Goal: Task Accomplishment & Management: Manage account settings

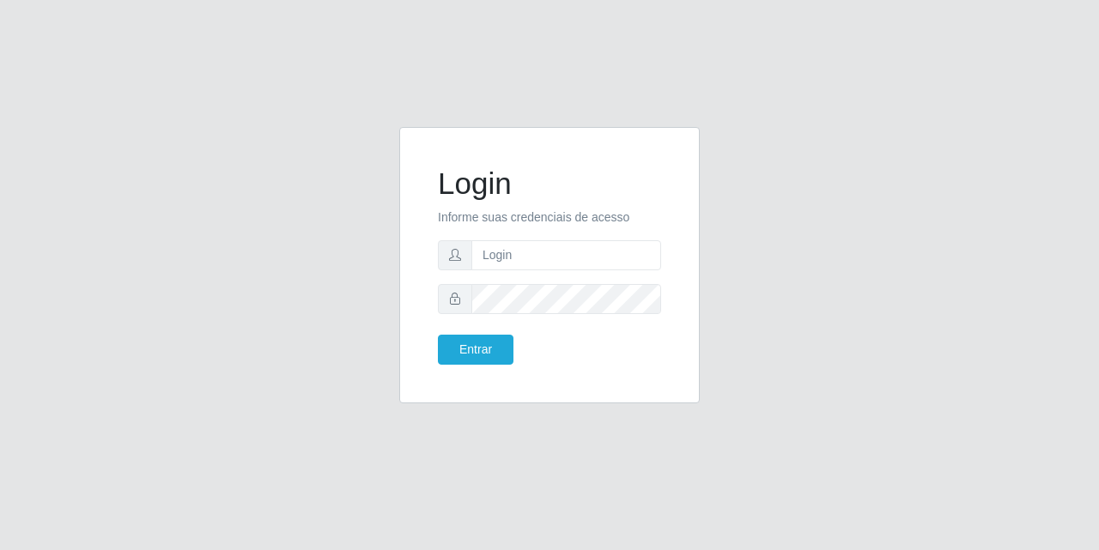
click at [503, 236] on form "Login Informe suas credenciais de acesso Entrar" at bounding box center [549, 265] width 223 height 199
click at [504, 247] on input "text" at bounding box center [566, 255] width 190 height 30
type input "[EMAIL_ADDRESS][DOMAIN_NAME]"
click at [438, 335] on button "Entrar" at bounding box center [476, 350] width 76 height 30
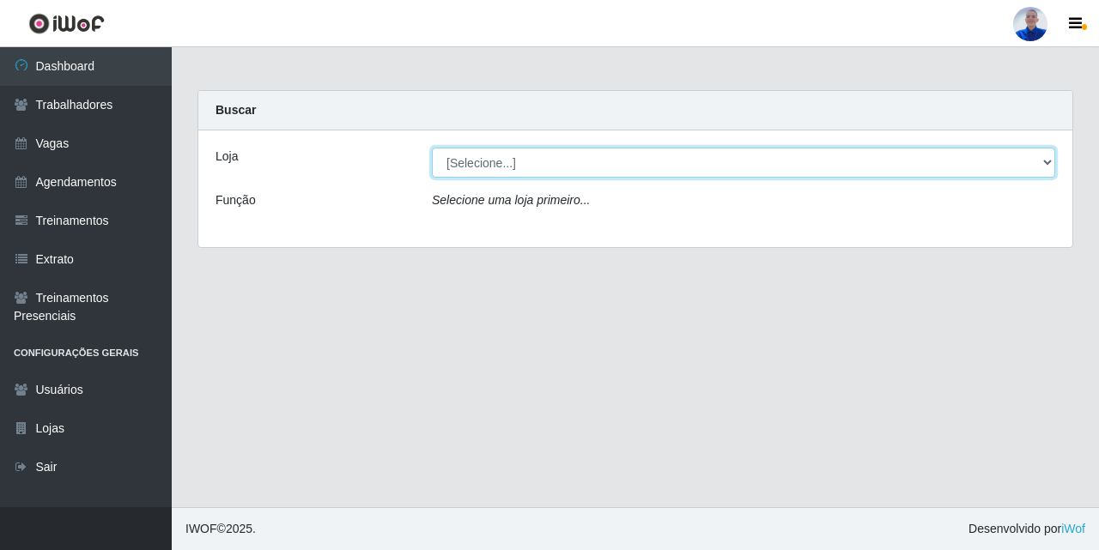
click at [530, 174] on select "[Selecione...] Supermercado [GEOGRAPHIC_DATA]" at bounding box center [743, 163] width 623 height 30
select select "165"
click at [432, 148] on select "[Selecione...] Supermercado [GEOGRAPHIC_DATA]" at bounding box center [743, 163] width 623 height 30
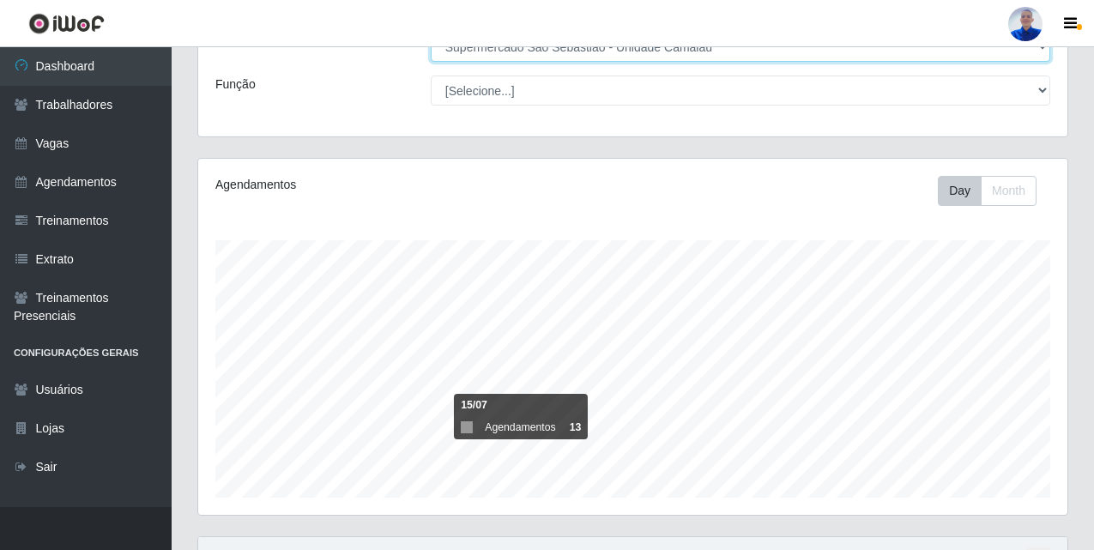
scroll to position [373, 0]
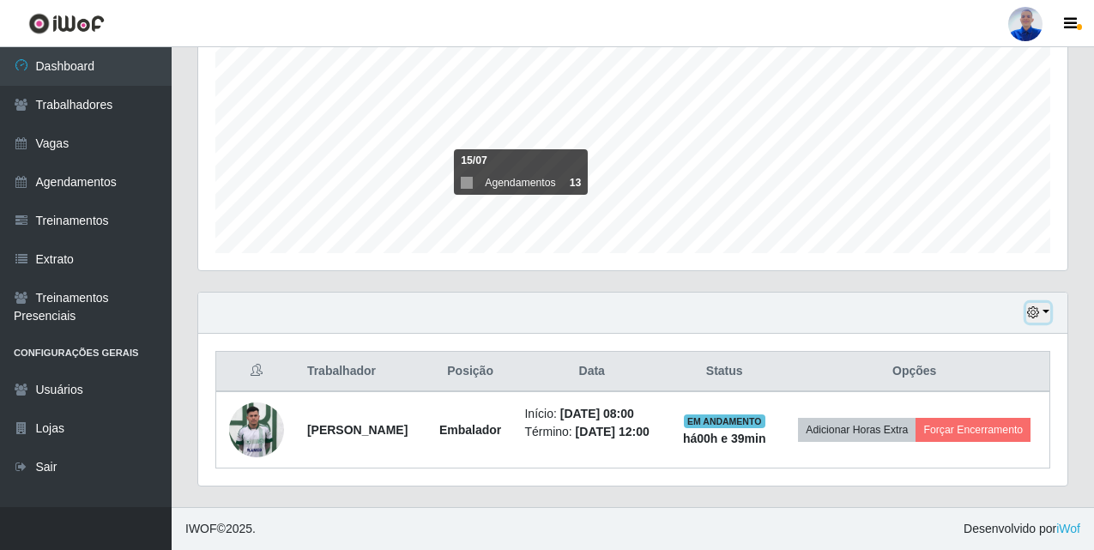
click at [1032, 306] on icon "button" at bounding box center [1033, 312] width 12 height 12
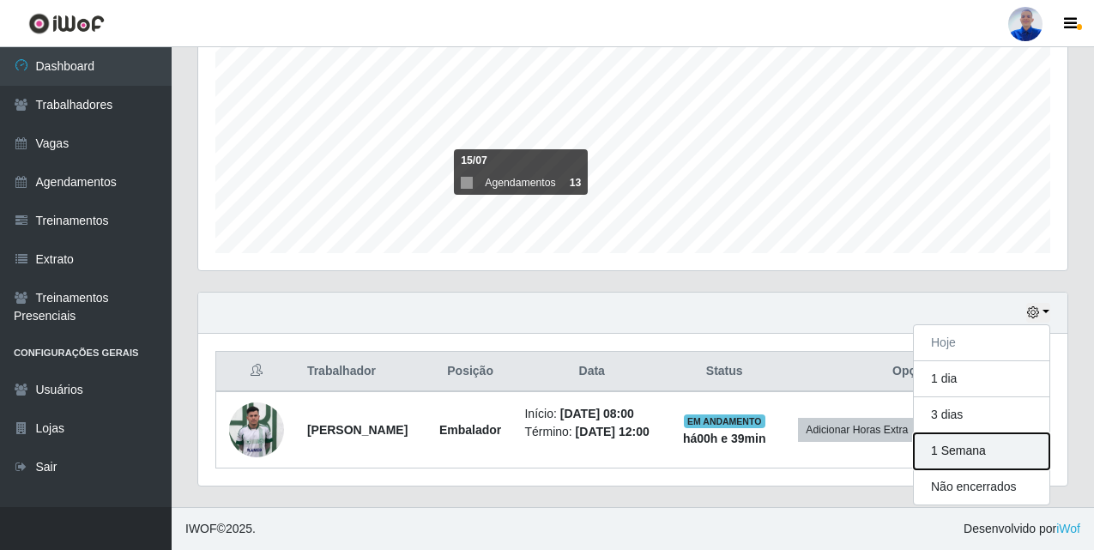
click at [950, 433] on button "1 Semana" at bounding box center [982, 451] width 136 height 36
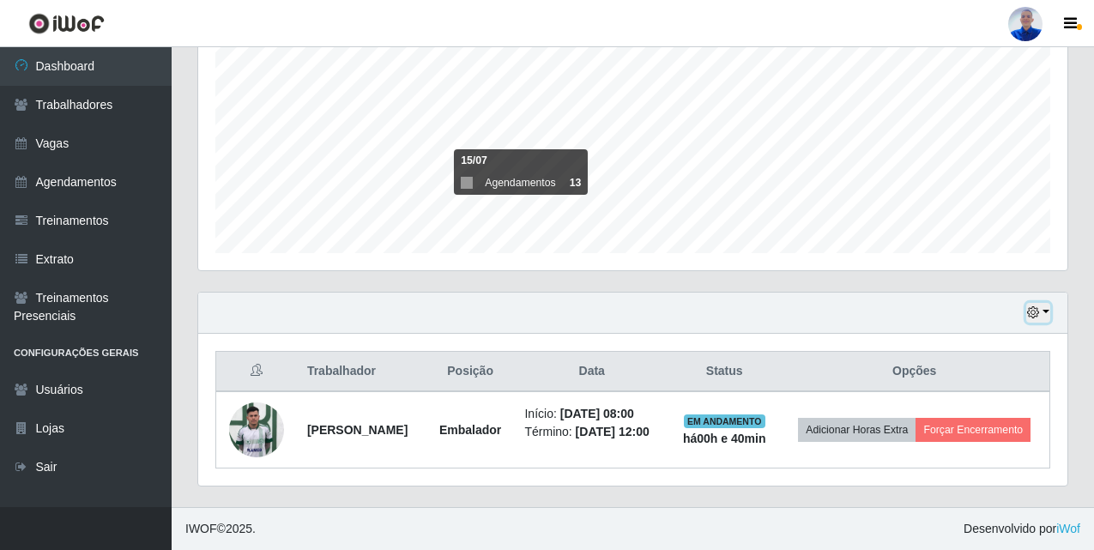
click at [1043, 303] on button "button" at bounding box center [1038, 313] width 24 height 20
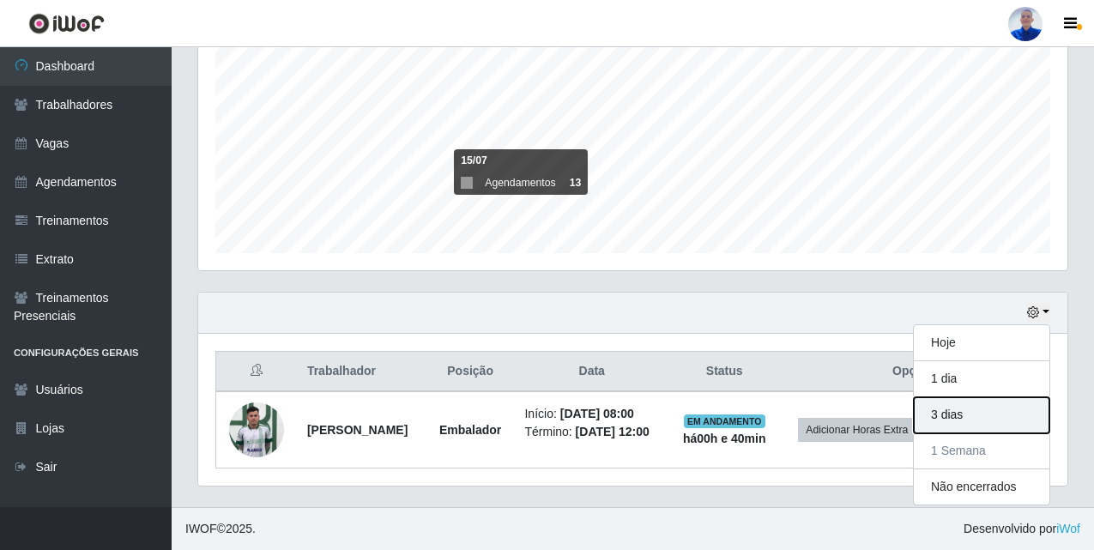
click at [947, 402] on button "3 dias" at bounding box center [982, 415] width 136 height 36
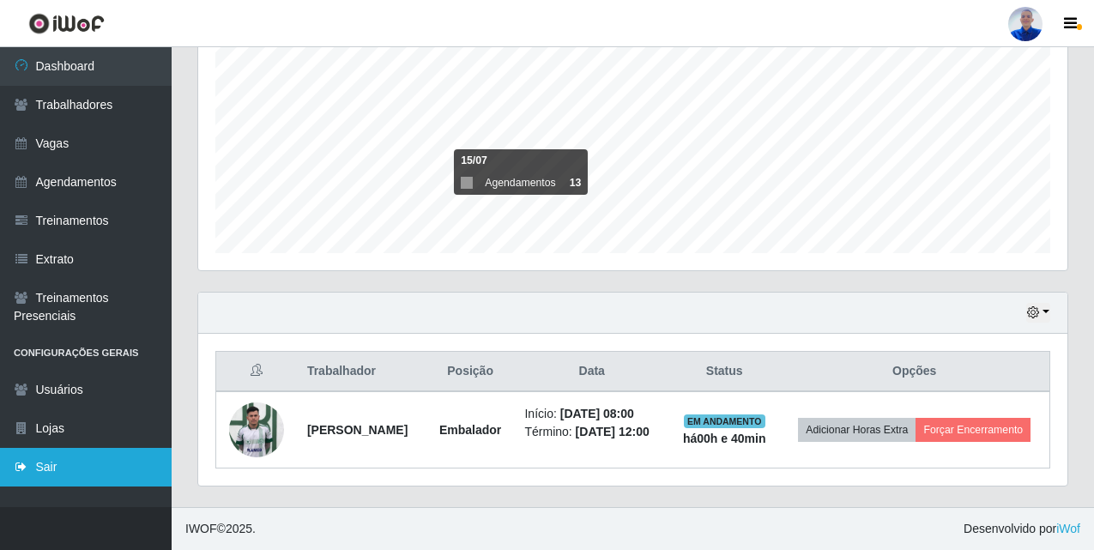
click at [22, 467] on icon at bounding box center [21, 467] width 15 height 12
